Goal: Task Accomplishment & Management: Use online tool/utility

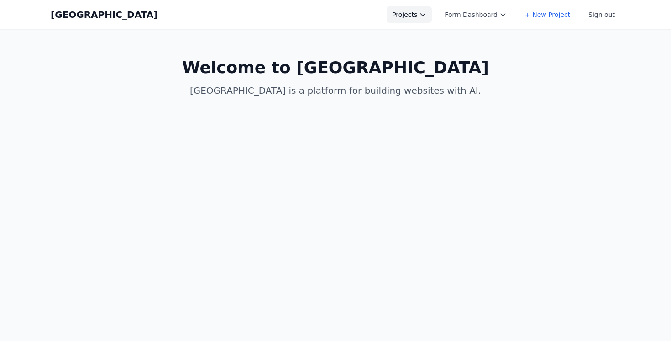
click at [421, 9] on button "Projects" at bounding box center [409, 14] width 45 height 16
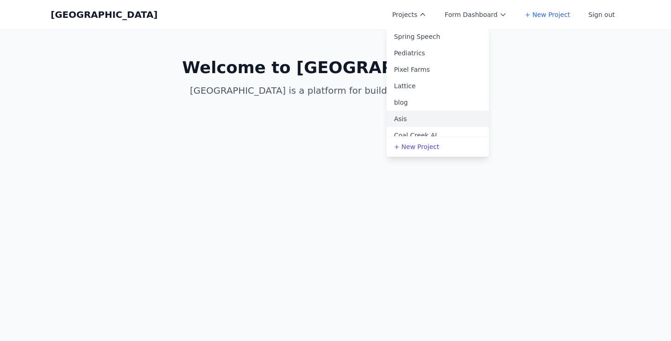
click at [429, 113] on link "Asis" at bounding box center [438, 118] width 102 height 16
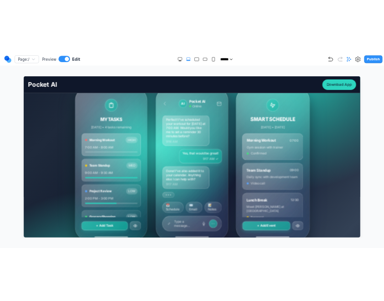
scroll to position [195, 0]
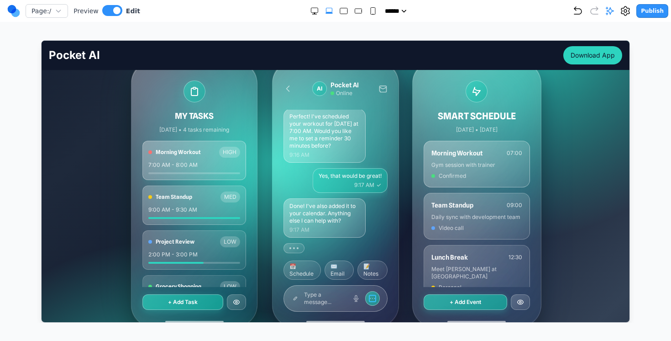
click at [371, 299] on icon at bounding box center [371, 297] width 7 height 7
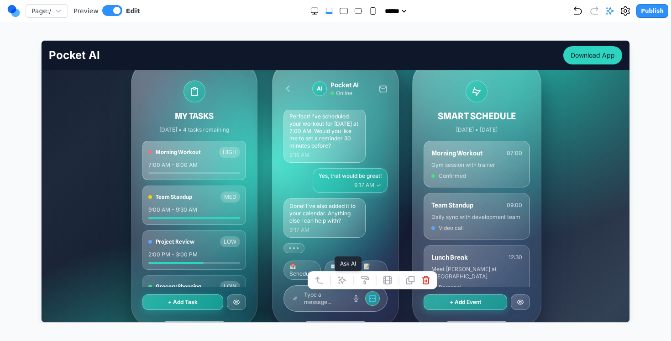
click at [341, 281] on icon at bounding box center [341, 279] width 8 height 8
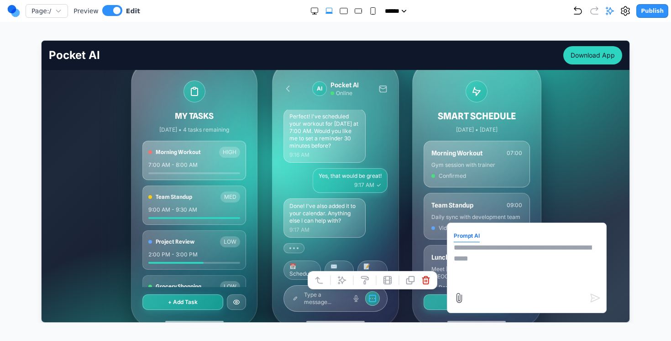
click at [520, 259] on textarea at bounding box center [526, 265] width 146 height 46
type textarea "**********"
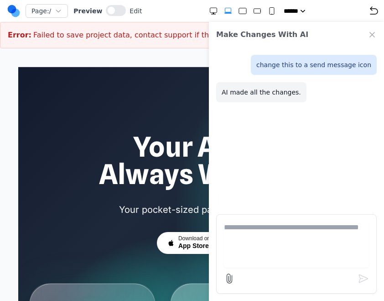
scroll to position [0, 0]
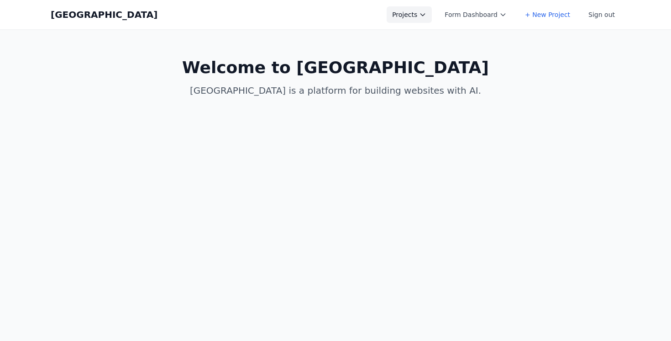
click at [432, 8] on button "Projects" at bounding box center [409, 14] width 45 height 16
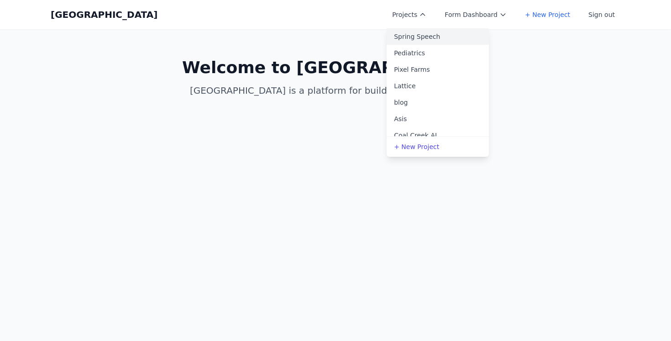
click at [424, 44] on link "Spring Speech" at bounding box center [438, 36] width 102 height 16
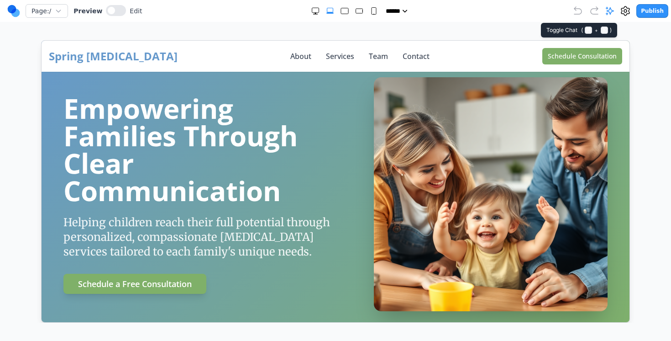
click at [615, 10] on icon at bounding box center [609, 10] width 9 height 9
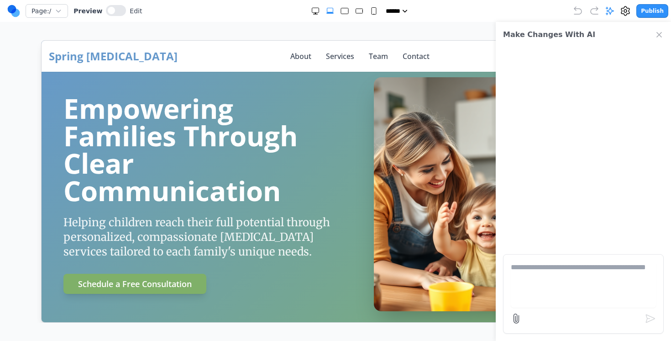
click at [515, 258] on form at bounding box center [583, 293] width 161 height 79
click at [517, 268] on textarea at bounding box center [583, 285] width 145 height 46
type textarea "*"
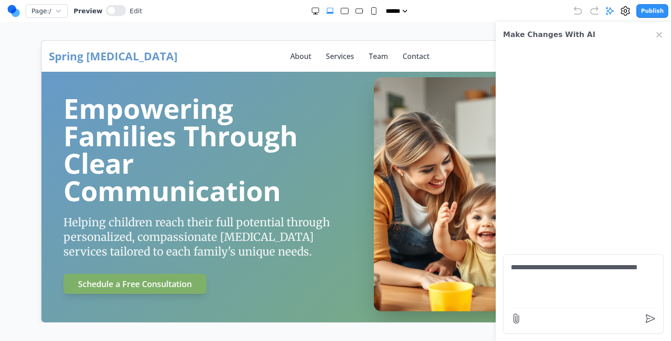
type textarea "**********"
click at [524, 316] on div at bounding box center [583, 318] width 145 height 15
click at [517, 316] on icon at bounding box center [516, 318] width 5 height 9
click at [0, 0] on input "file" at bounding box center [0, 0] width 0 height 0
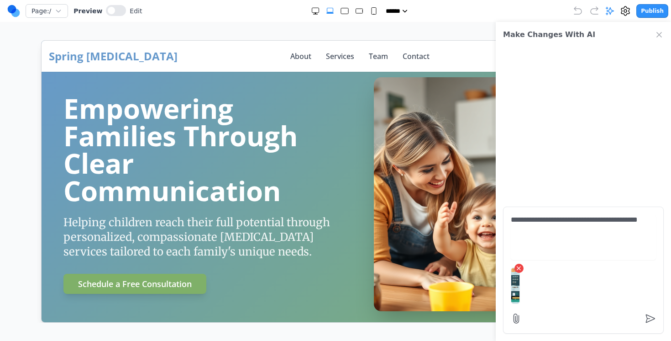
click at [642, 243] on textarea "**********" at bounding box center [583, 237] width 145 height 46
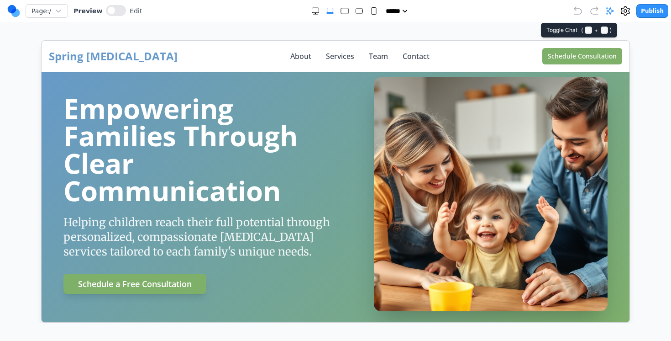
click at [611, 12] on icon at bounding box center [609, 10] width 9 height 9
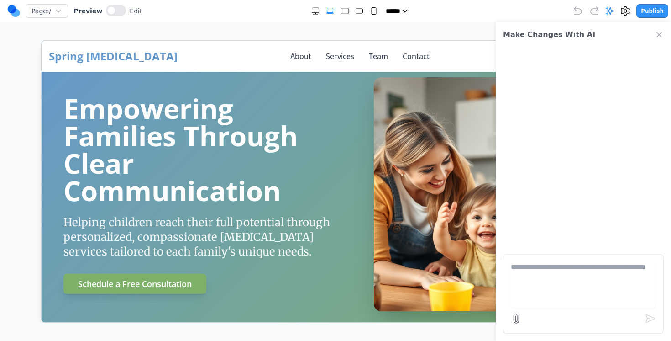
click at [545, 288] on textarea at bounding box center [583, 285] width 145 height 46
type textarea "**********"
click at [513, 315] on icon at bounding box center [516, 318] width 11 height 11
click at [0, 0] on input "file" at bounding box center [0, 0] width 0 height 0
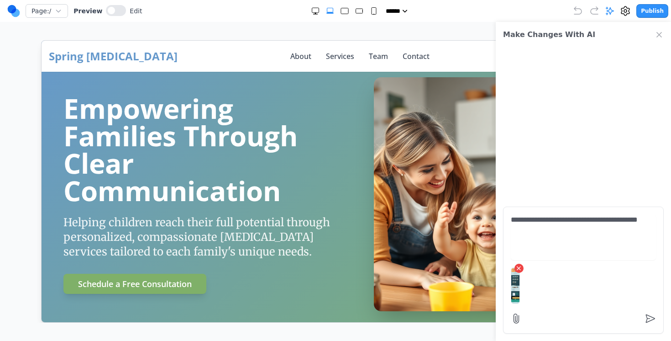
click at [538, 275] on div "×" at bounding box center [583, 285] width 145 height 44
click at [540, 236] on textarea "**********" at bounding box center [583, 237] width 145 height 46
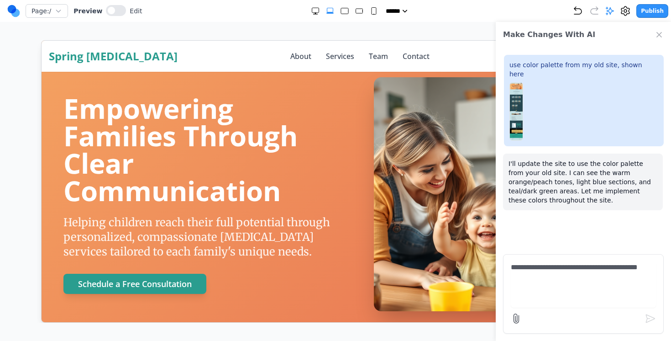
click at [655, 35] on icon "Close Chat" at bounding box center [659, 34] width 9 height 9
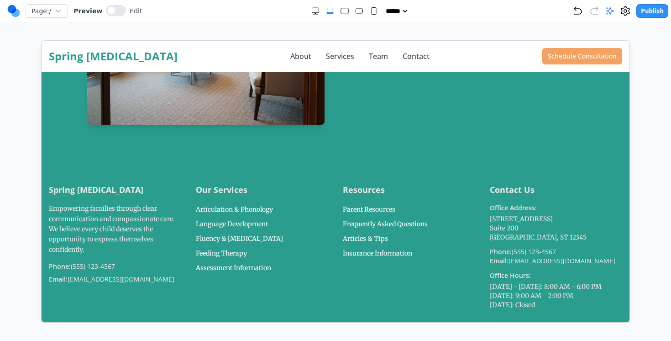
scroll to position [2877, 0]
